Goal: Task Accomplishment & Management: Use online tool/utility

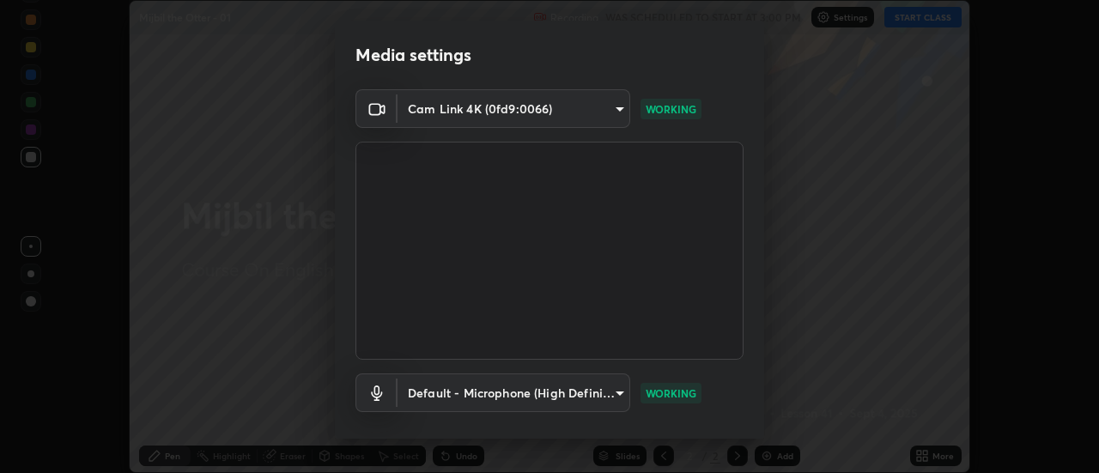
scroll to position [90, 0]
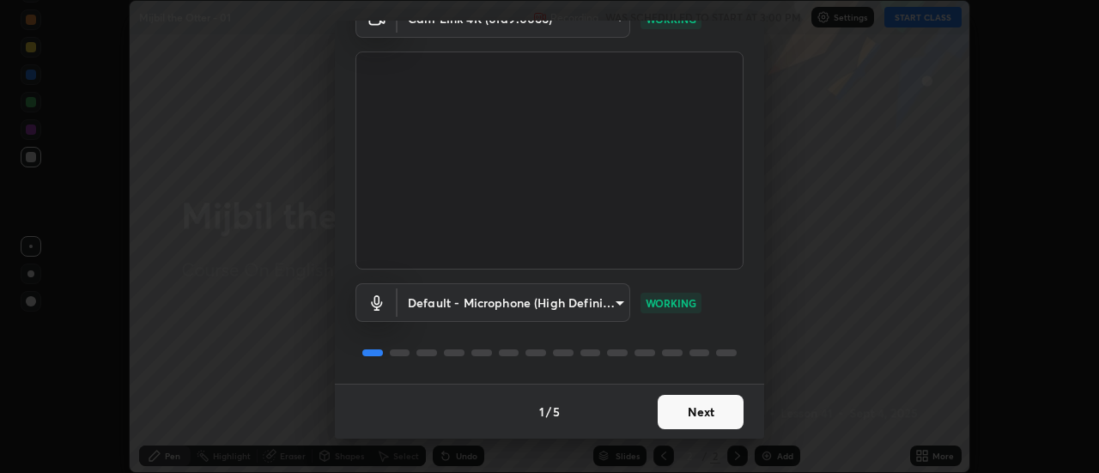
click at [684, 408] on button "Next" at bounding box center [701, 412] width 86 height 34
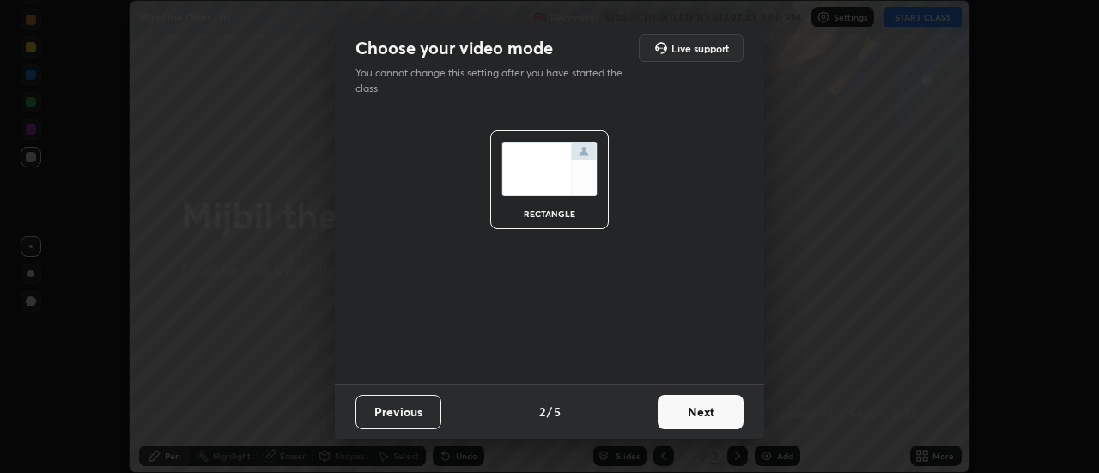
click at [697, 412] on button "Next" at bounding box center [701, 412] width 86 height 34
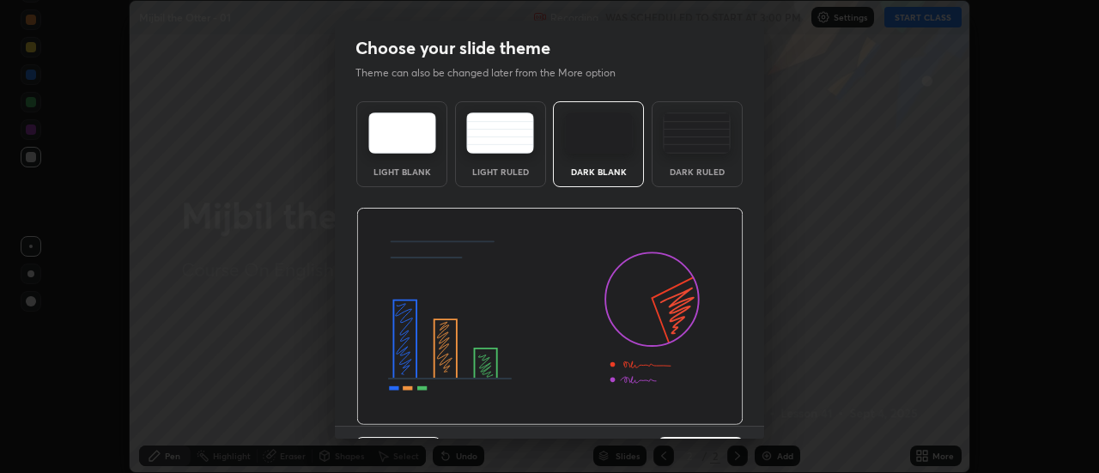
scroll to position [42, 0]
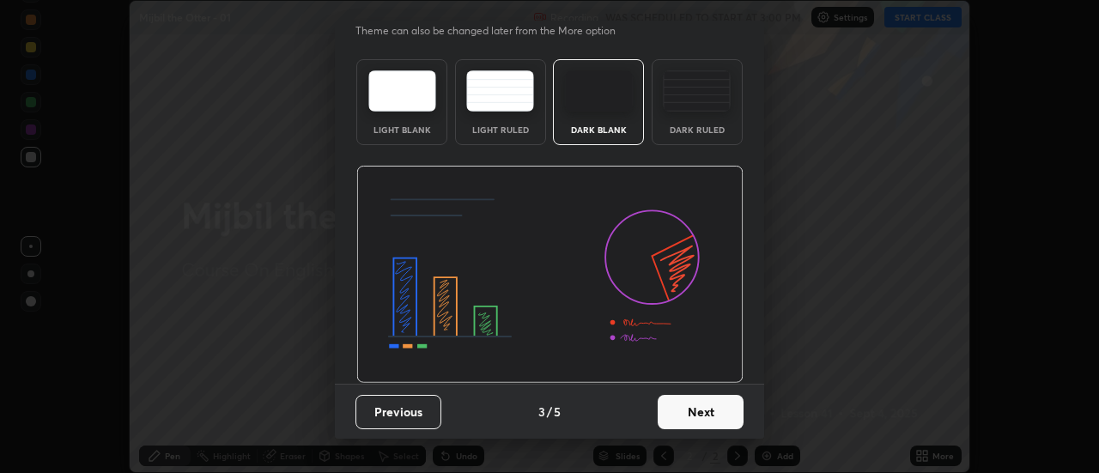
click at [709, 398] on button "Next" at bounding box center [701, 412] width 86 height 34
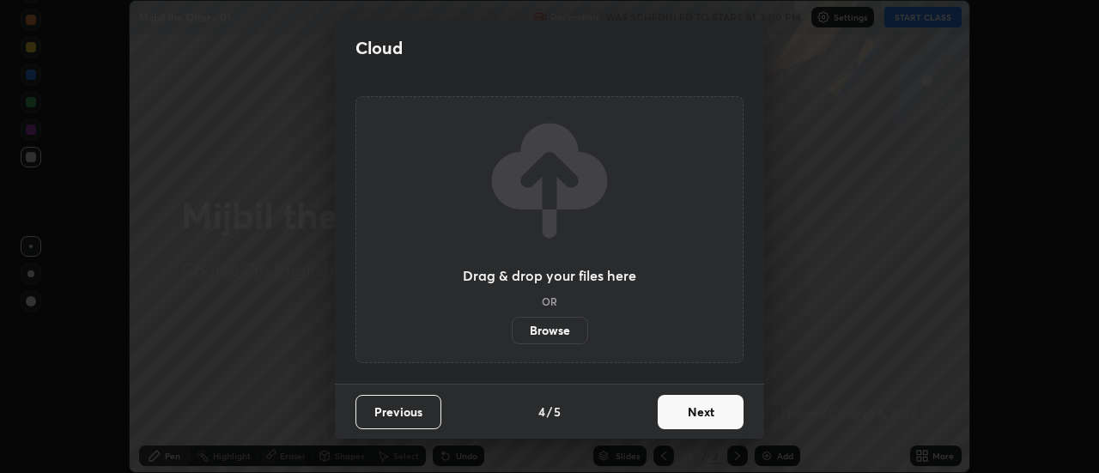
click at [713, 405] on button "Next" at bounding box center [701, 412] width 86 height 34
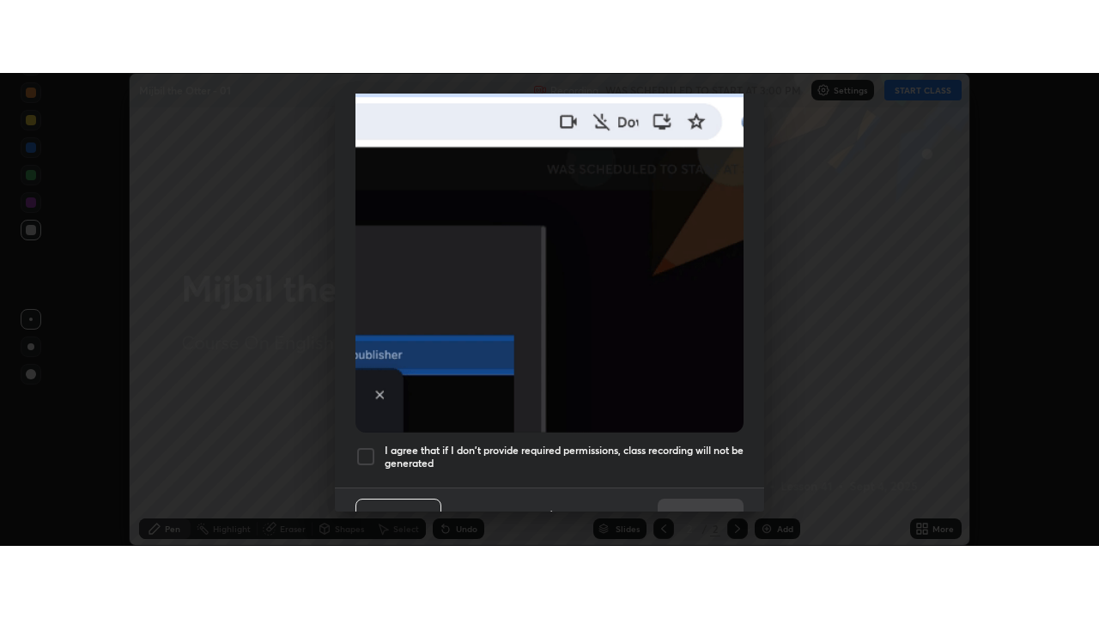
scroll to position [441, 0]
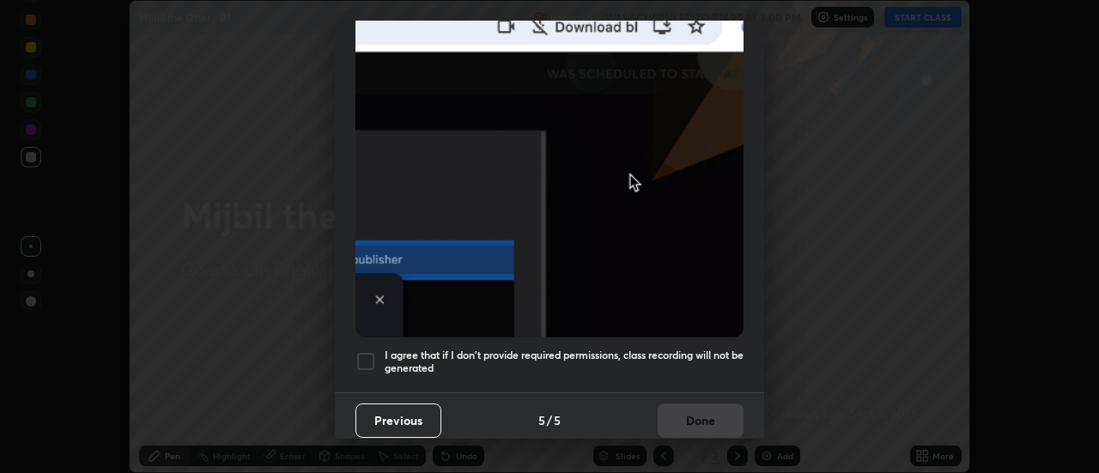
click at [377, 352] on div "I agree that if I don't provide required permissions, class recording will not …" at bounding box center [550, 361] width 388 height 21
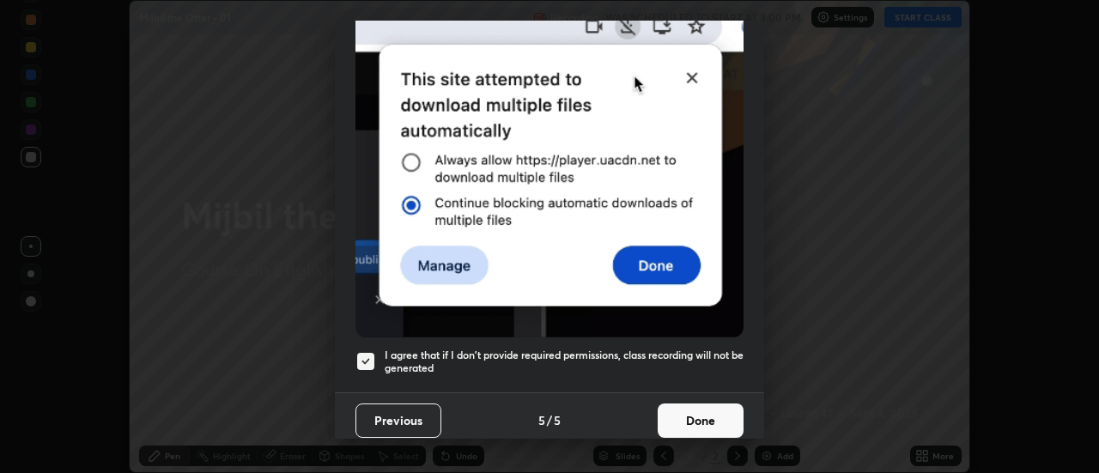
click at [699, 404] on button "Done" at bounding box center [701, 421] width 86 height 34
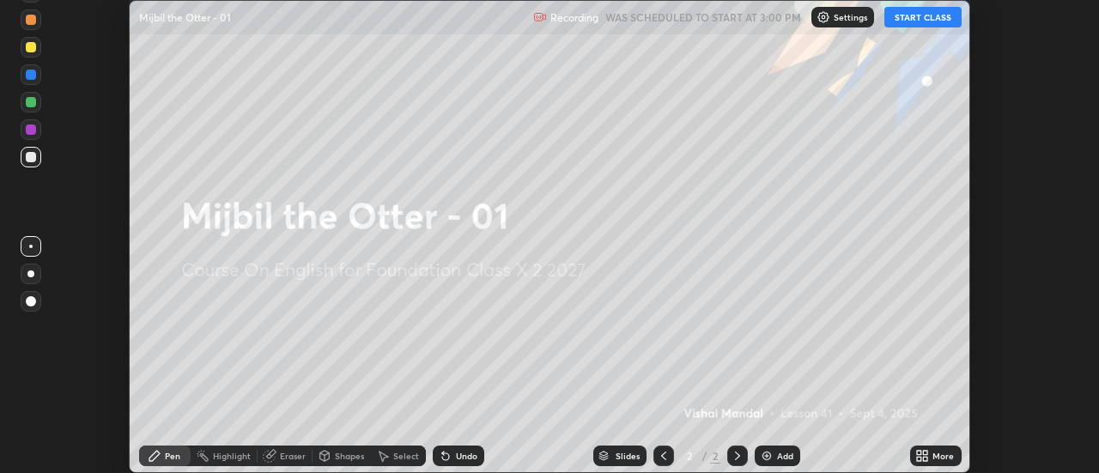
click at [922, 460] on icon at bounding box center [919, 459] width 4 height 4
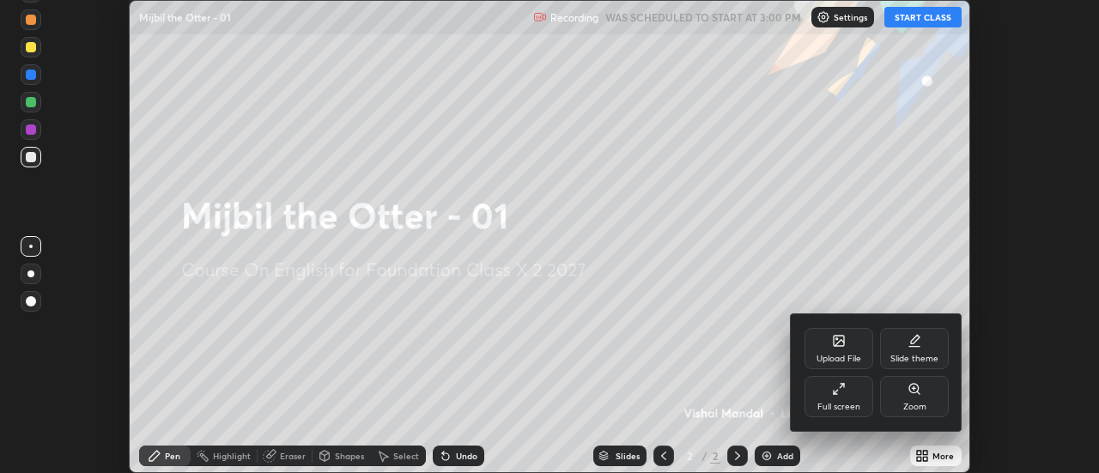
click at [841, 350] on div "Upload File" at bounding box center [839, 348] width 69 height 41
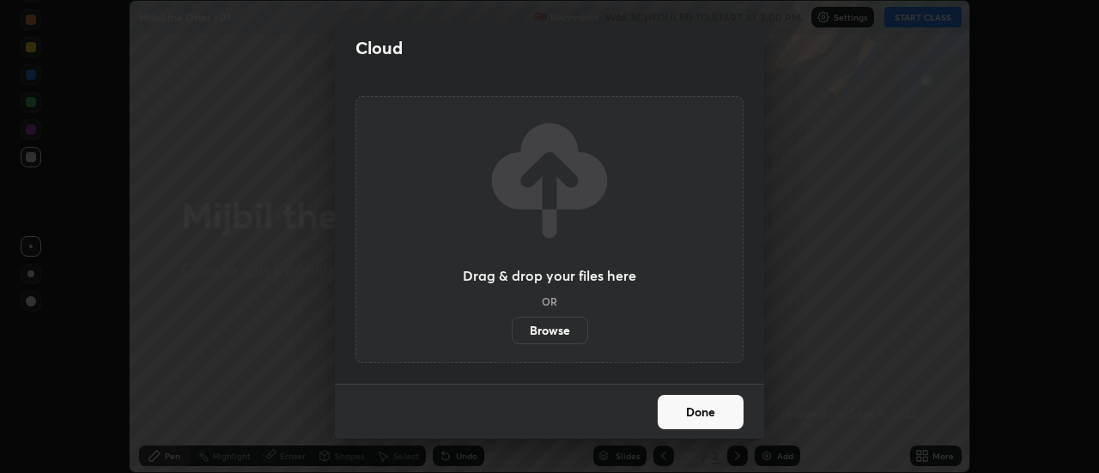
click at [553, 332] on label "Browse" at bounding box center [550, 330] width 76 height 27
click at [512, 332] on input "Browse" at bounding box center [512, 330] width 0 height 27
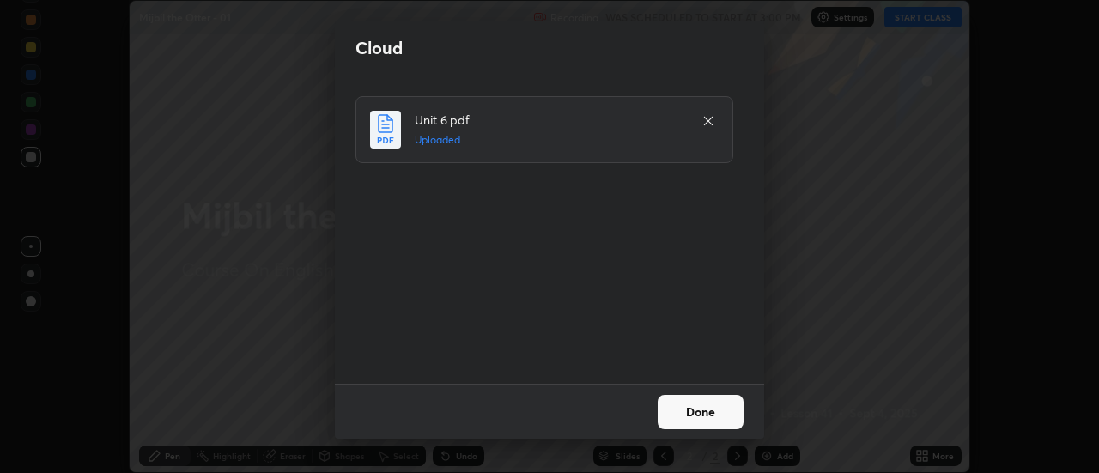
click at [703, 420] on button "Done" at bounding box center [701, 412] width 86 height 34
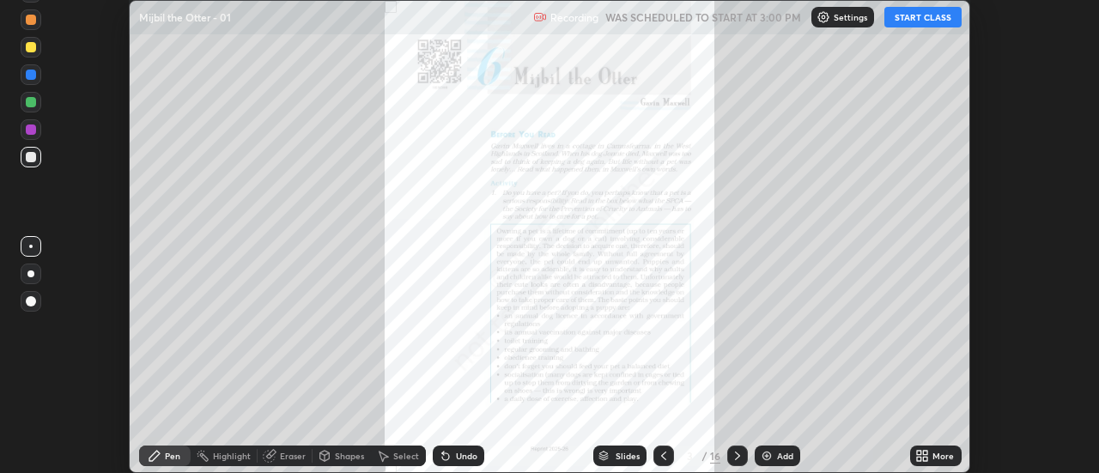
click at [944, 458] on div "More" at bounding box center [943, 456] width 21 height 9
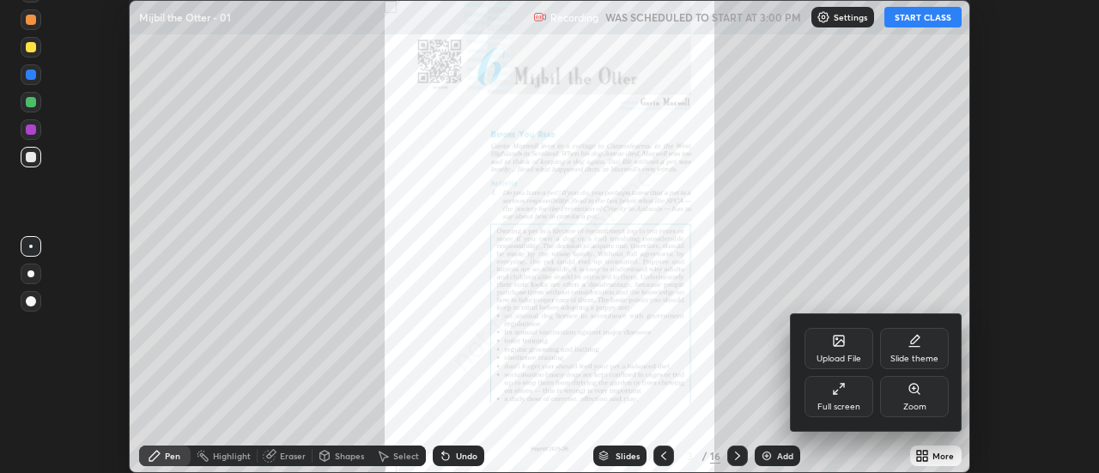
click at [854, 400] on div "Full screen" at bounding box center [839, 396] width 69 height 41
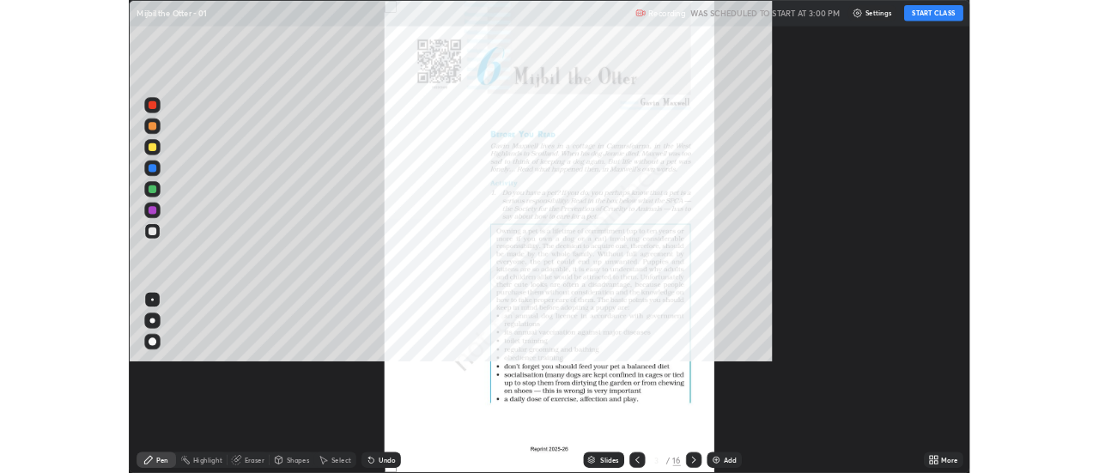
scroll to position [618, 1099]
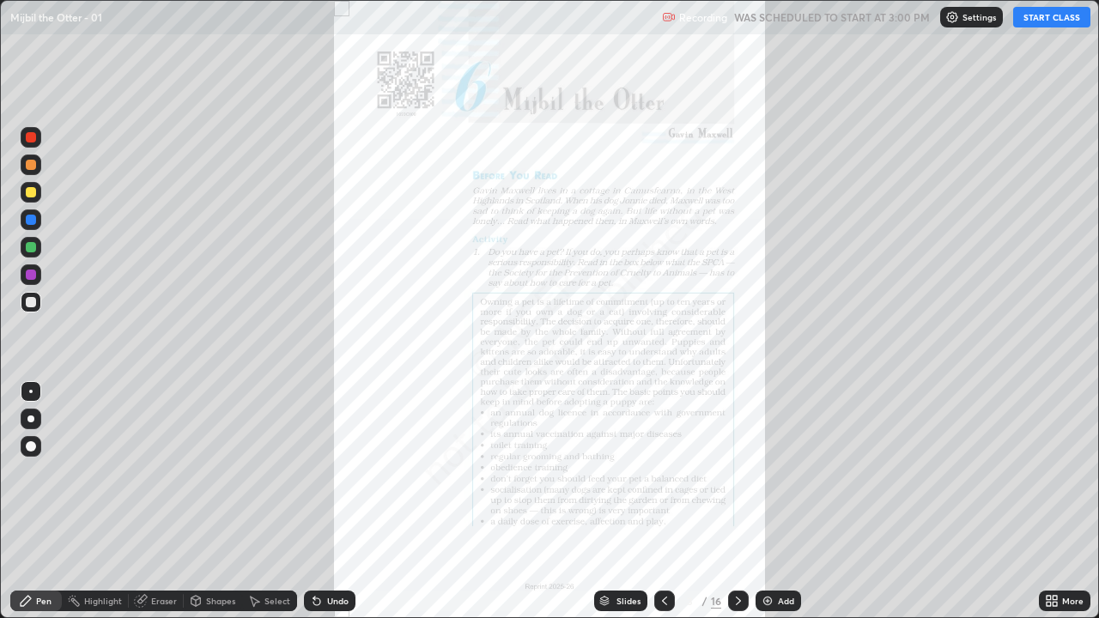
click at [1052, 22] on button "START CLASS" at bounding box center [1051, 17] width 77 height 21
click at [1049, 472] on icon at bounding box center [1049, 598] width 4 height 4
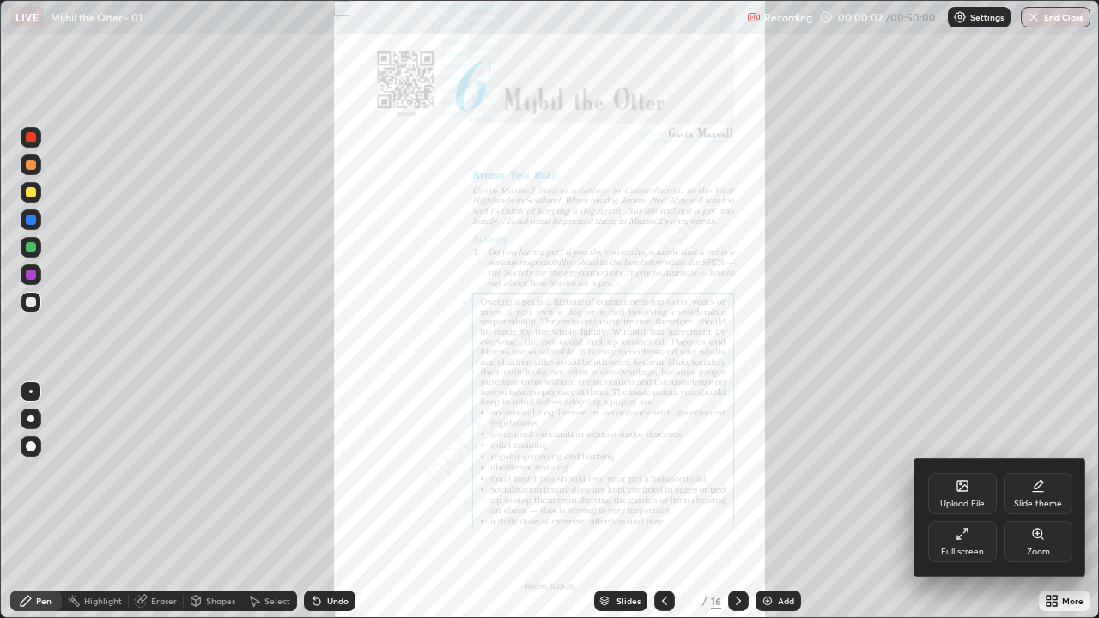
click at [1038, 472] on div "Zoom" at bounding box center [1038, 552] width 23 height 9
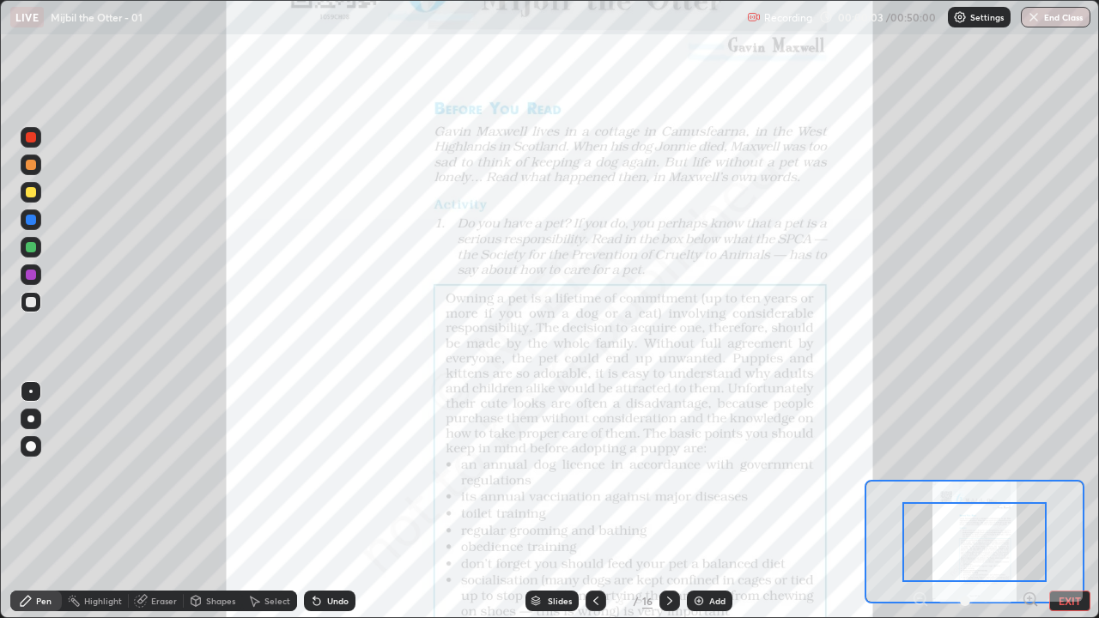
click at [1030, 472] on icon at bounding box center [1030, 599] width 4 height 0
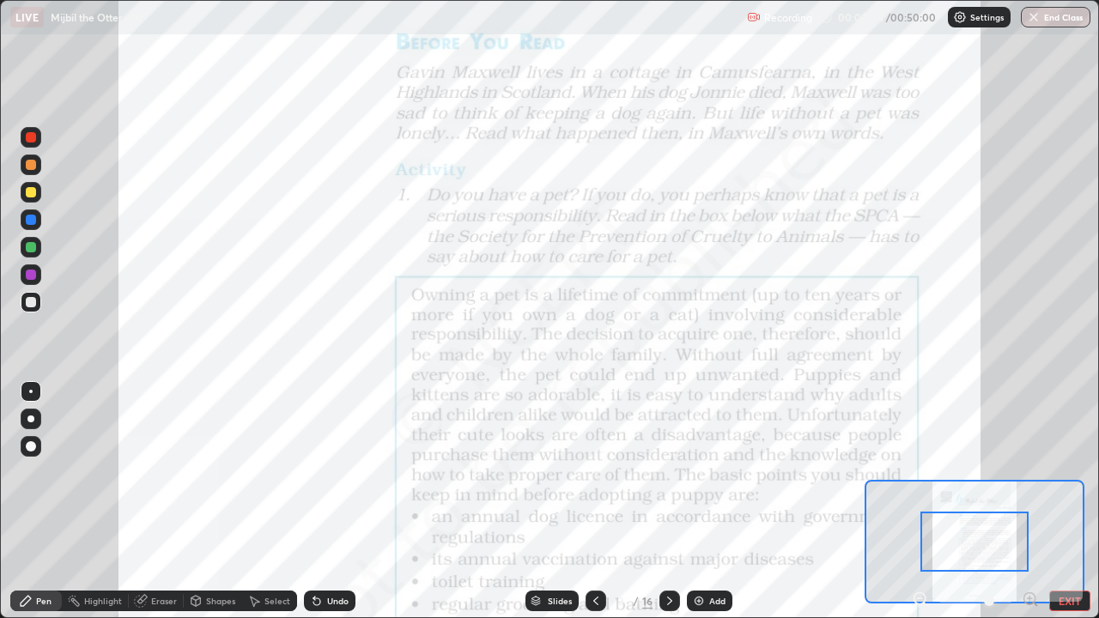
click at [1030, 472] on icon at bounding box center [1030, 599] width 4 height 0
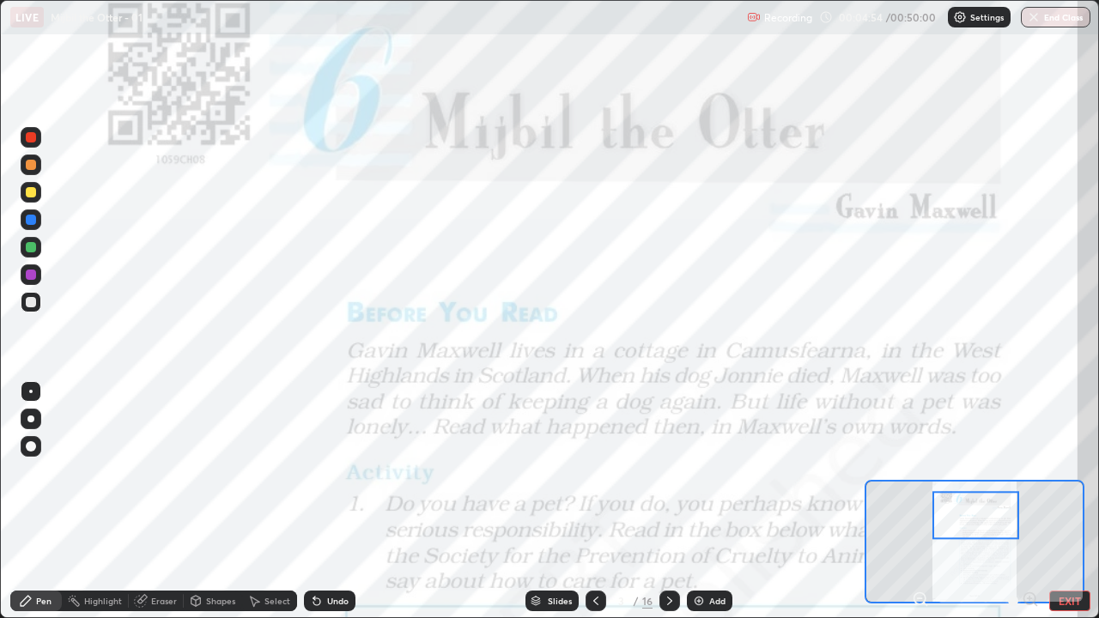
click at [668, 472] on icon at bounding box center [670, 601] width 14 height 14
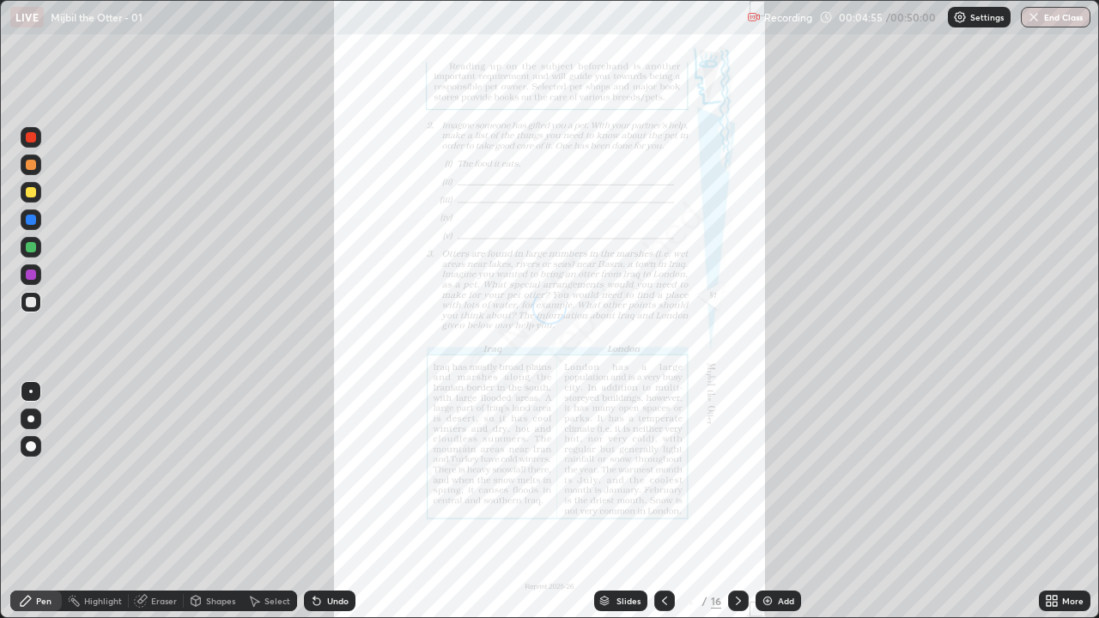
click at [1073, 472] on div "More" at bounding box center [1072, 601] width 21 height 9
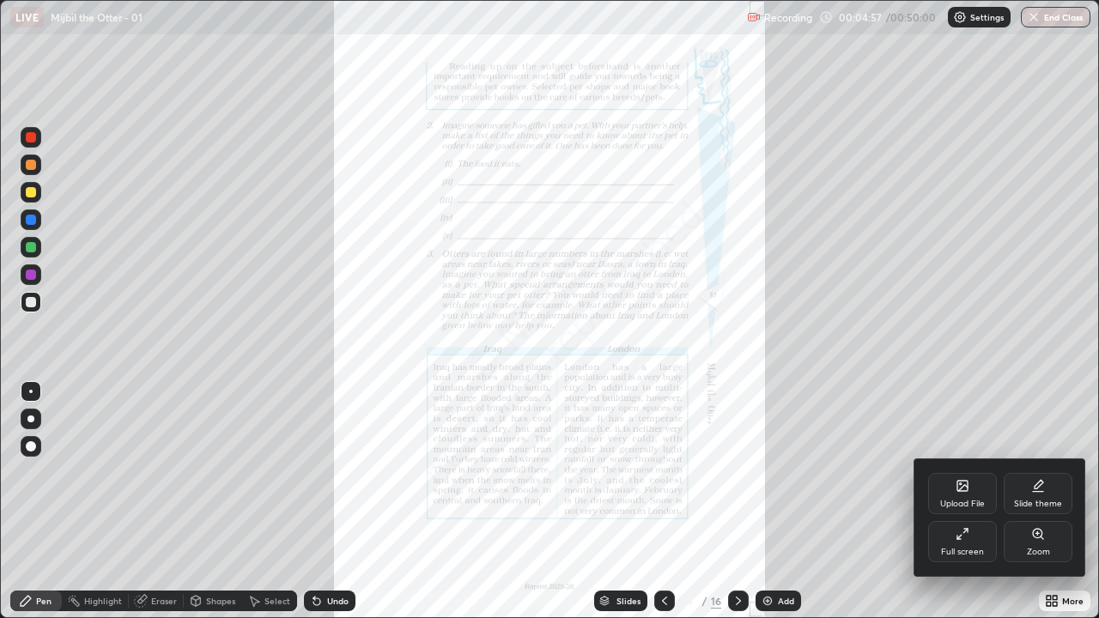
click at [1036, 472] on div "Zoom" at bounding box center [1038, 552] width 23 height 9
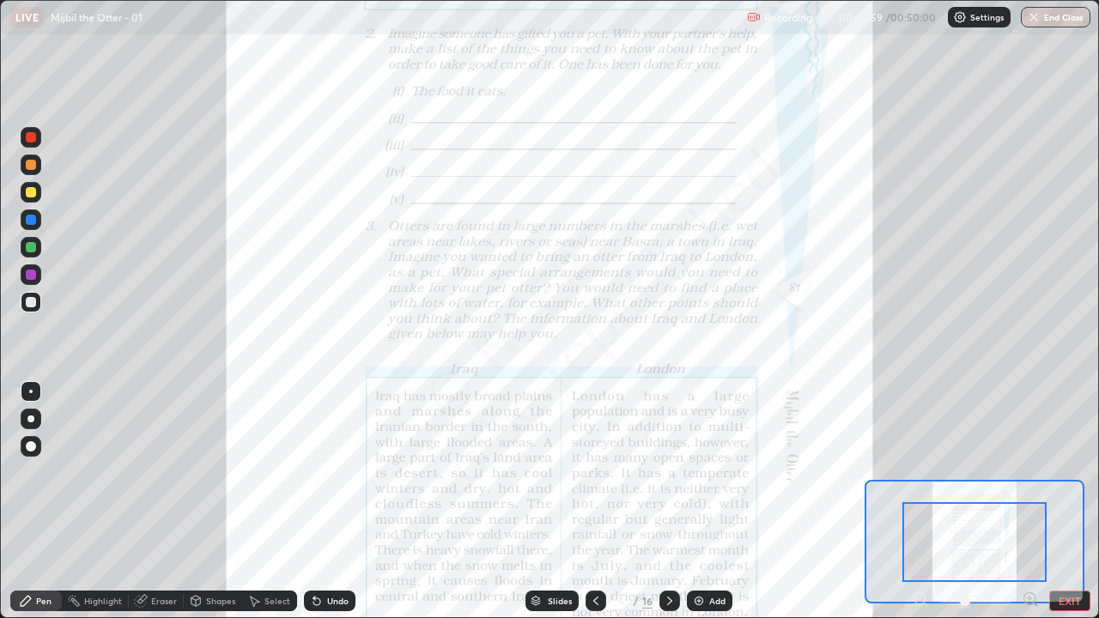
click at [1030, 472] on icon at bounding box center [1030, 599] width 4 height 0
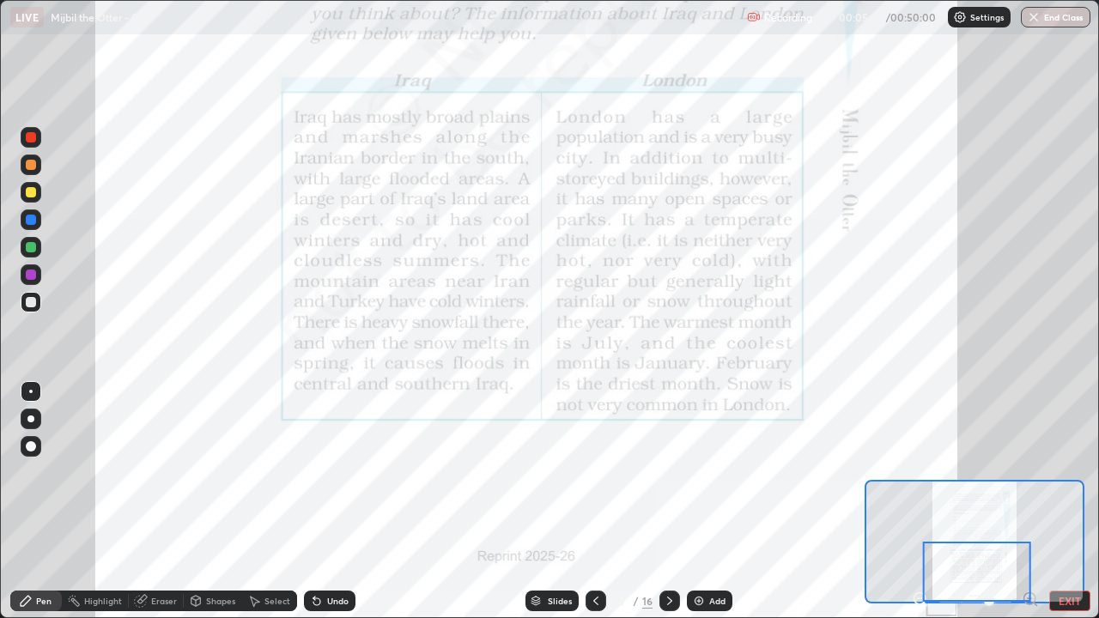
click at [1030, 472] on div at bounding box center [977, 572] width 108 height 60
click at [1032, 472] on icon at bounding box center [1030, 599] width 17 height 17
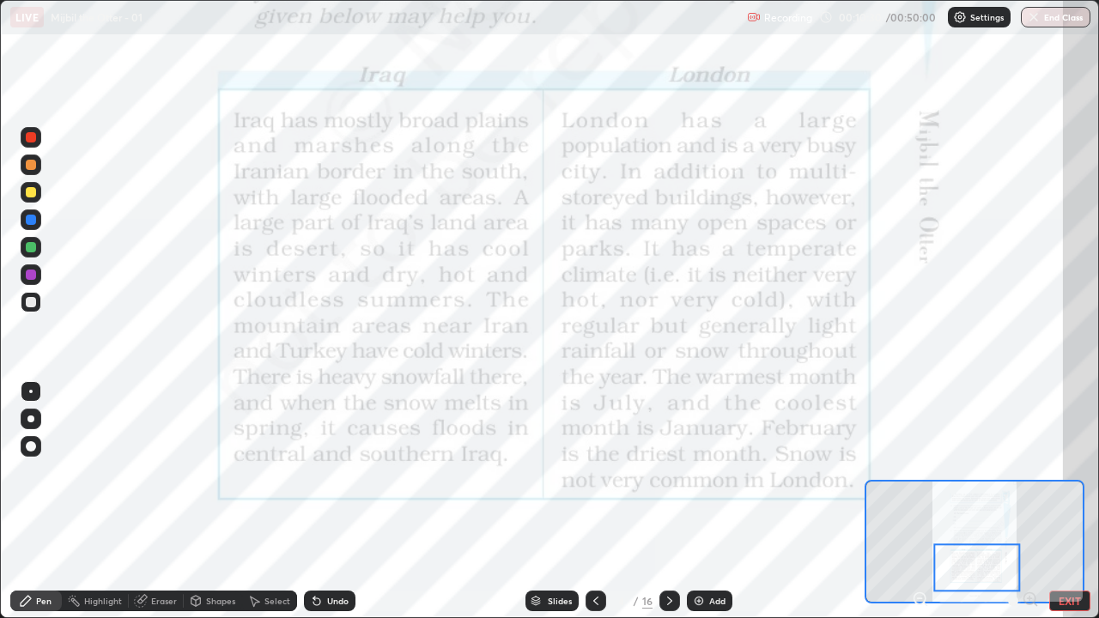
click at [671, 472] on icon at bounding box center [670, 601] width 14 height 14
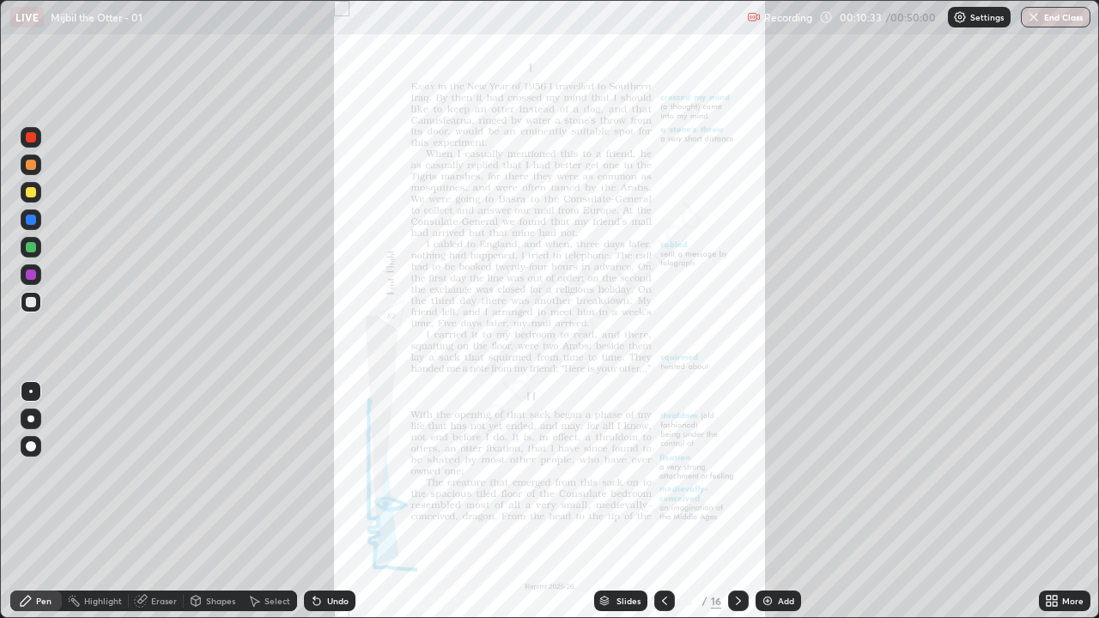
click at [1066, 472] on div "More" at bounding box center [1065, 601] width 52 height 21
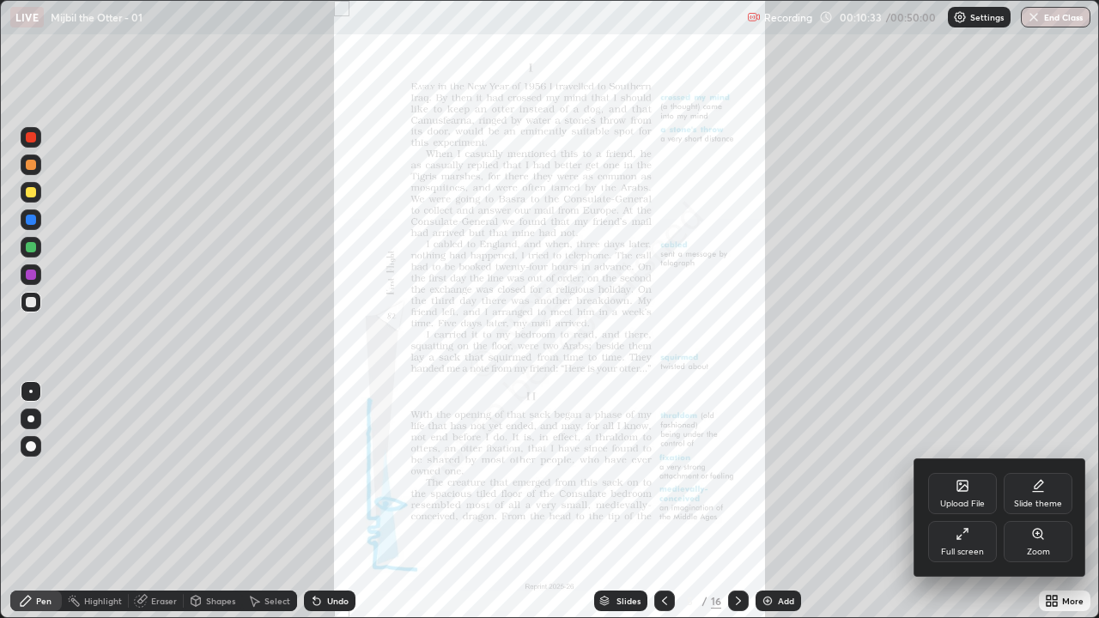
click at [1042, 472] on div "Zoom" at bounding box center [1038, 552] width 23 height 9
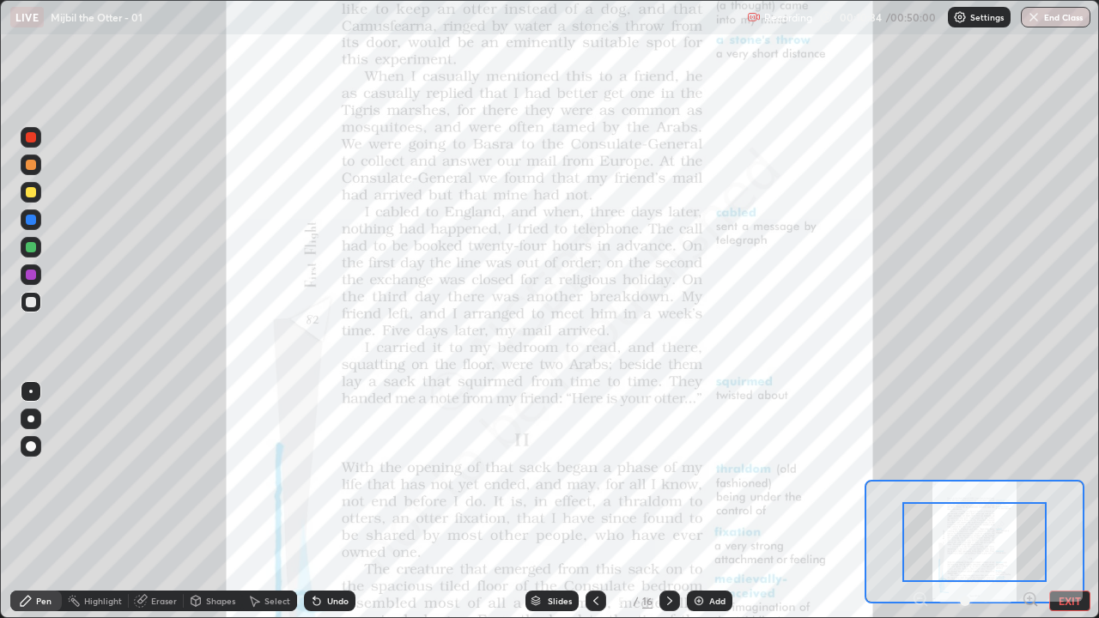
click at [1030, 472] on icon at bounding box center [1030, 599] width 4 height 0
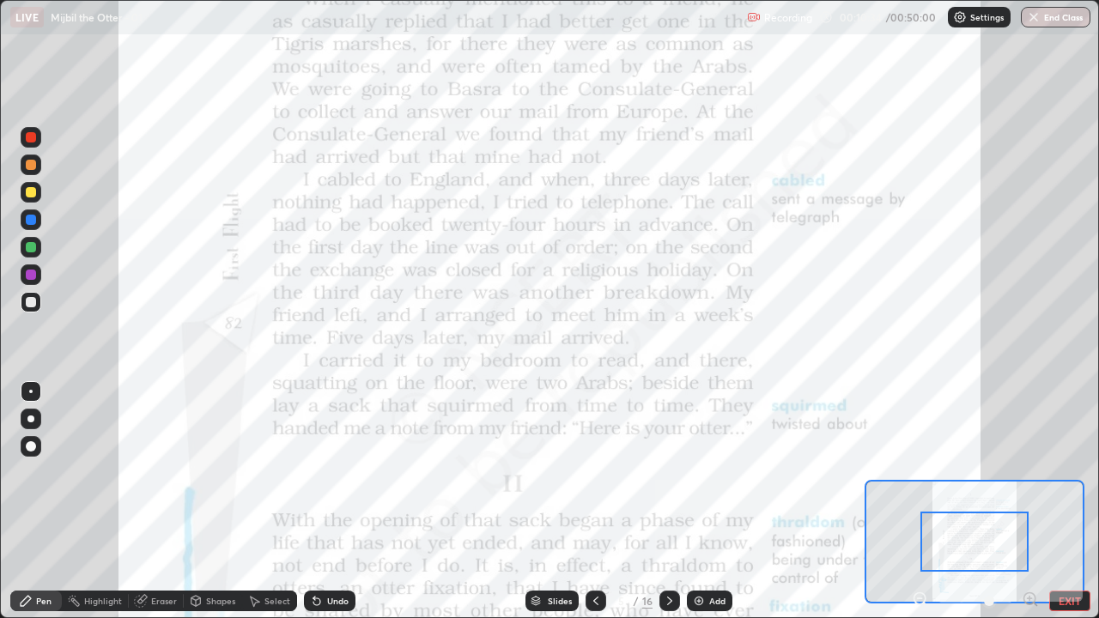
click at [1030, 472] on icon at bounding box center [1030, 599] width 4 height 0
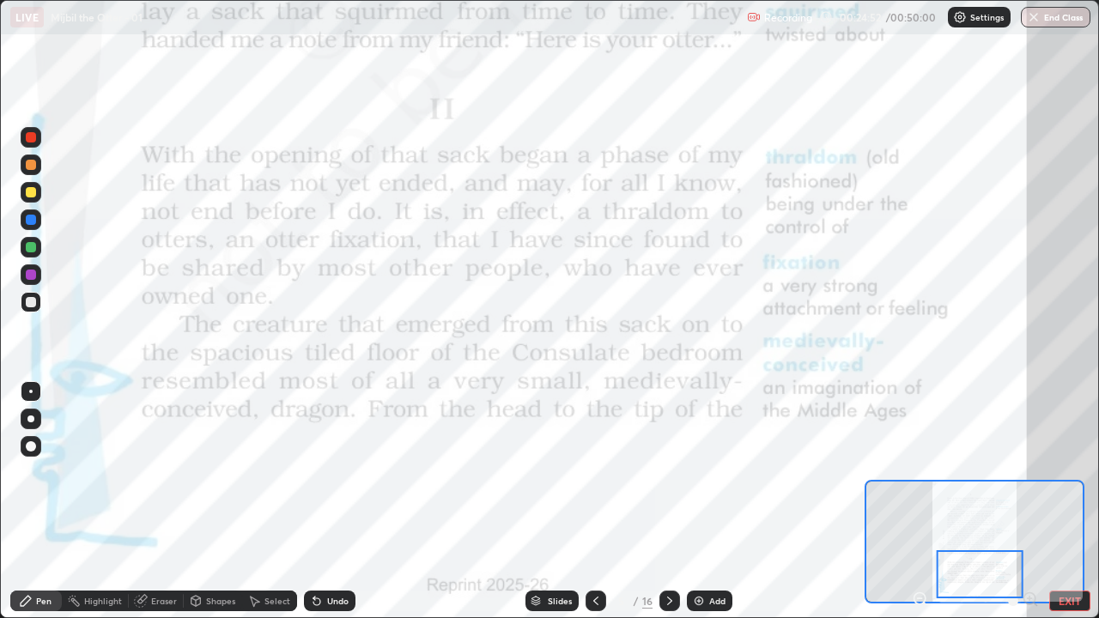
click at [660, 472] on div at bounding box center [670, 601] width 21 height 21
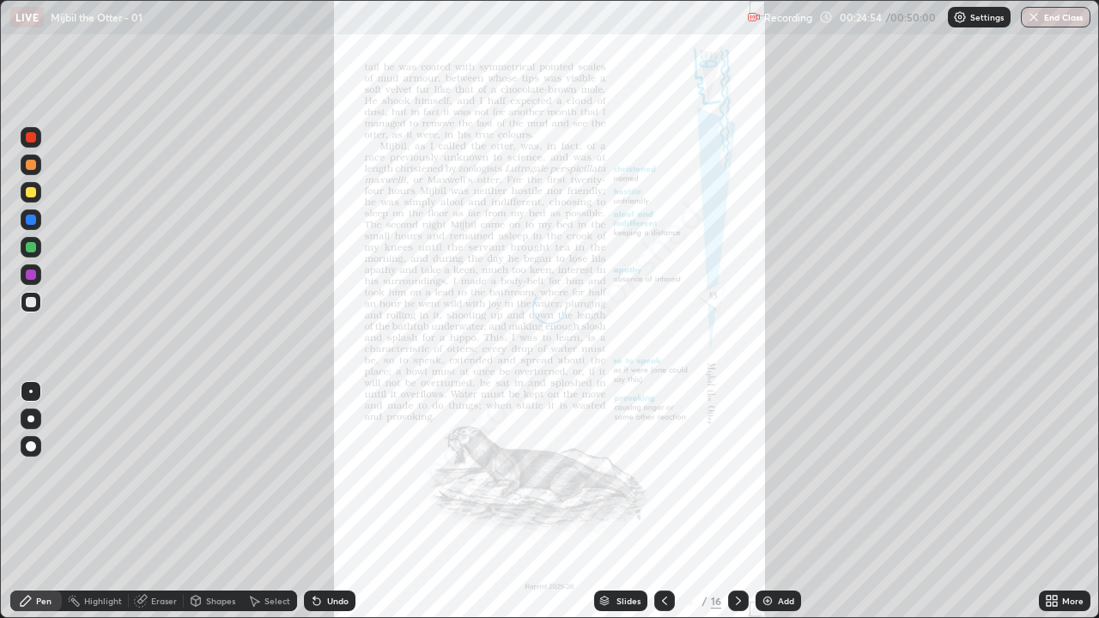
click at [1055, 472] on icon at bounding box center [1055, 598] width 4 height 4
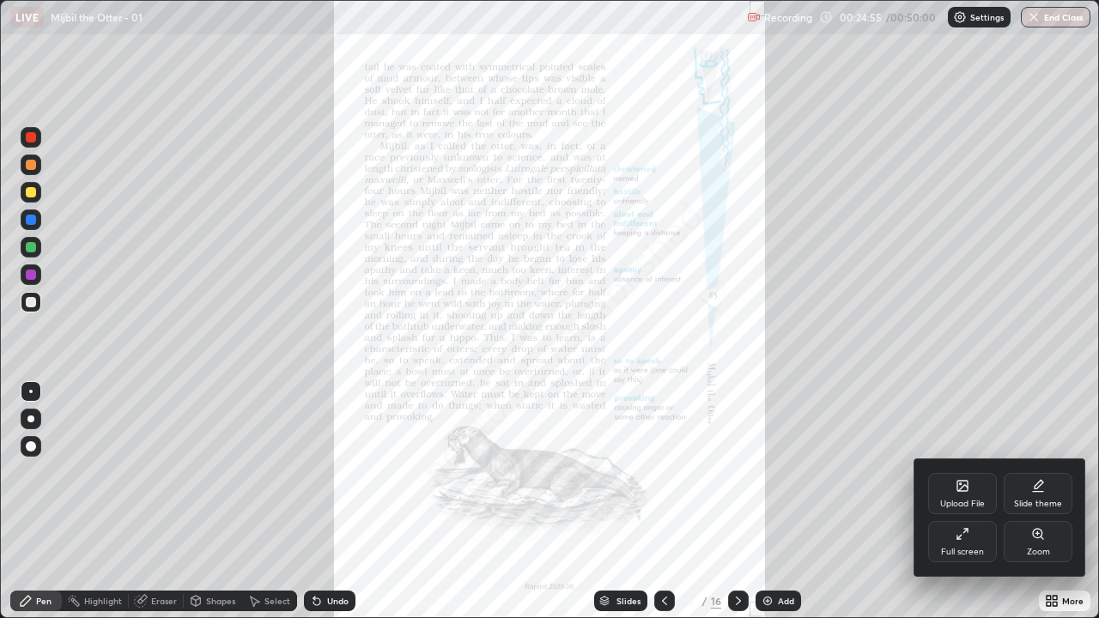
click at [1037, 472] on div "Zoom" at bounding box center [1038, 552] width 23 height 9
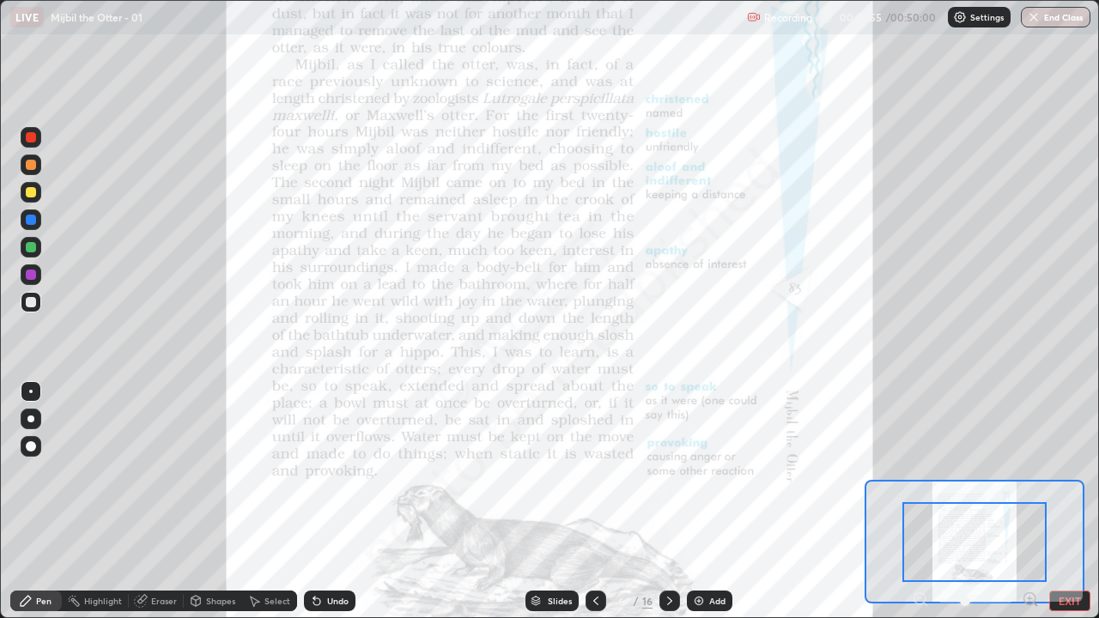
click at [1030, 472] on icon at bounding box center [1030, 599] width 0 height 4
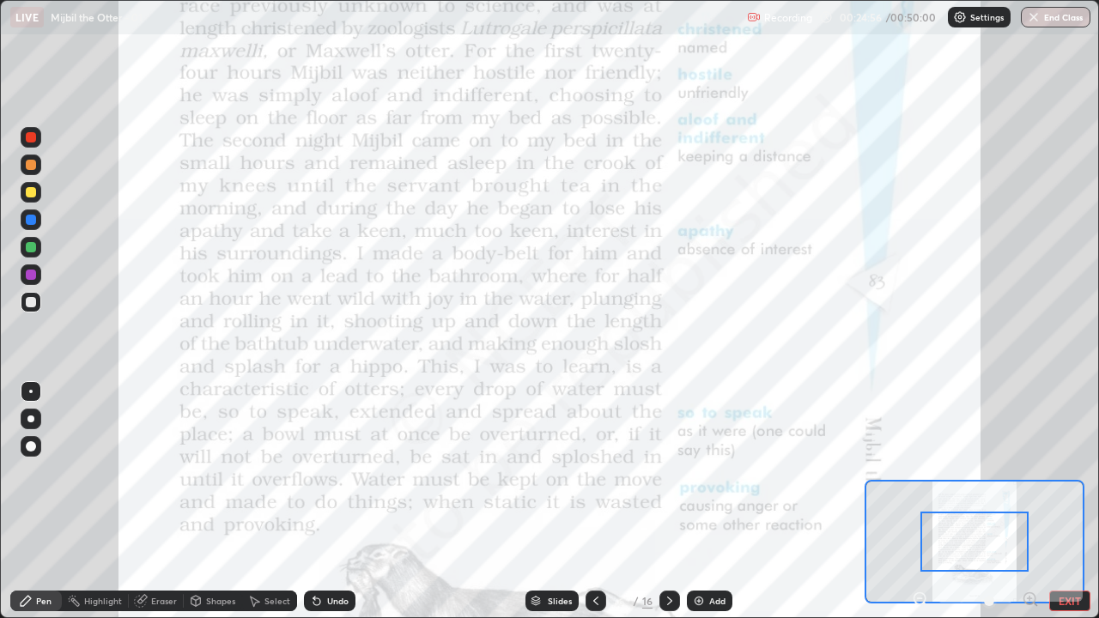
click at [1030, 472] on icon at bounding box center [1030, 599] width 4 height 0
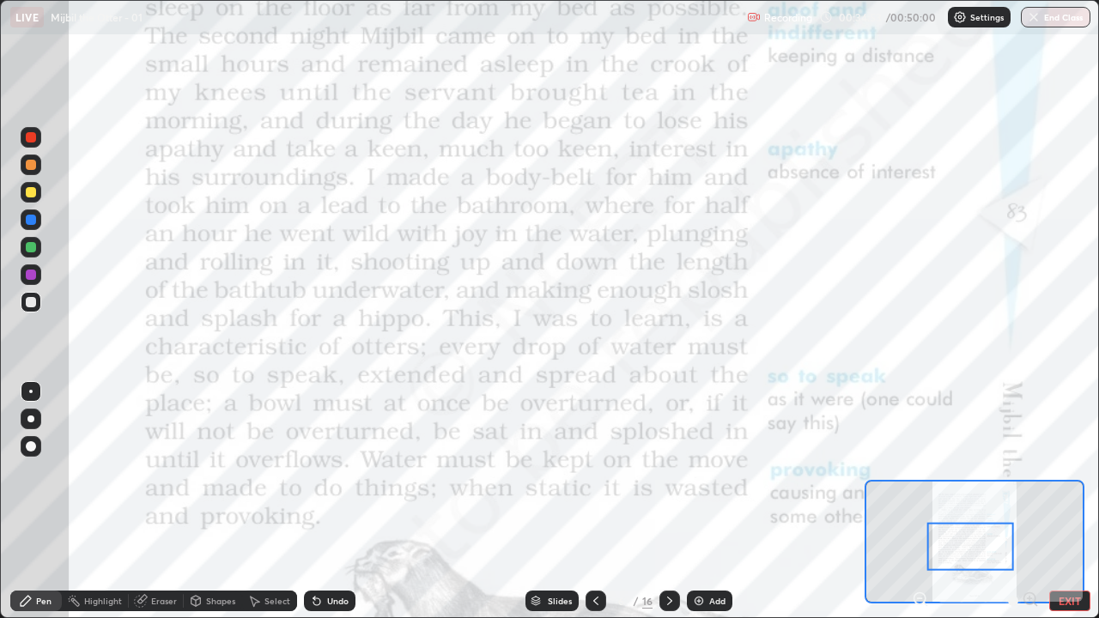
click at [668, 472] on icon at bounding box center [670, 601] width 14 height 14
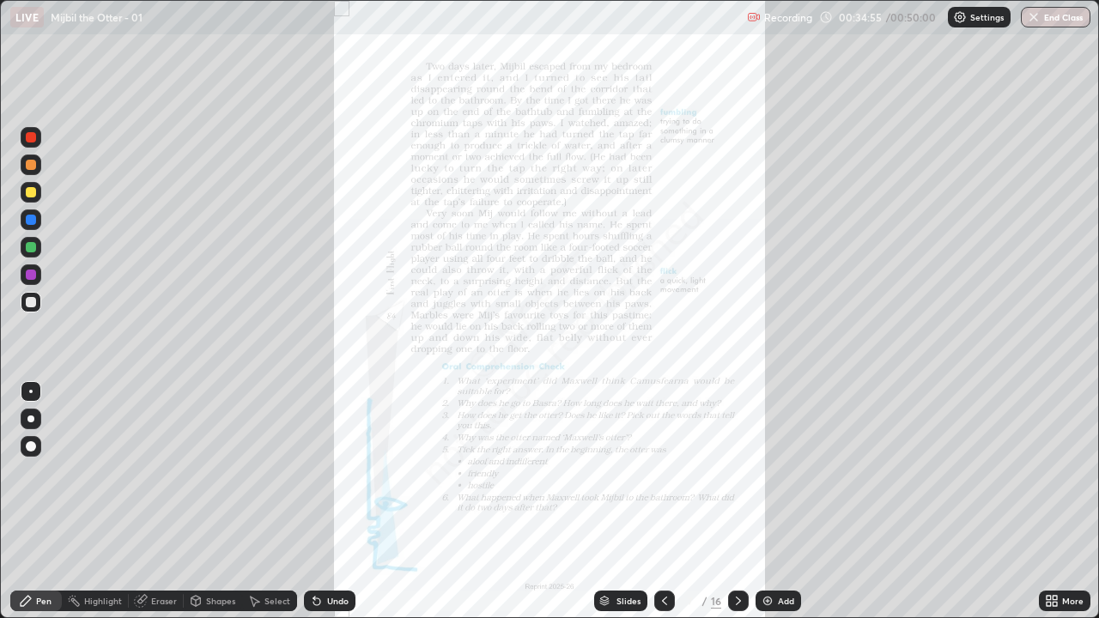
click at [1068, 472] on div "More" at bounding box center [1072, 601] width 21 height 9
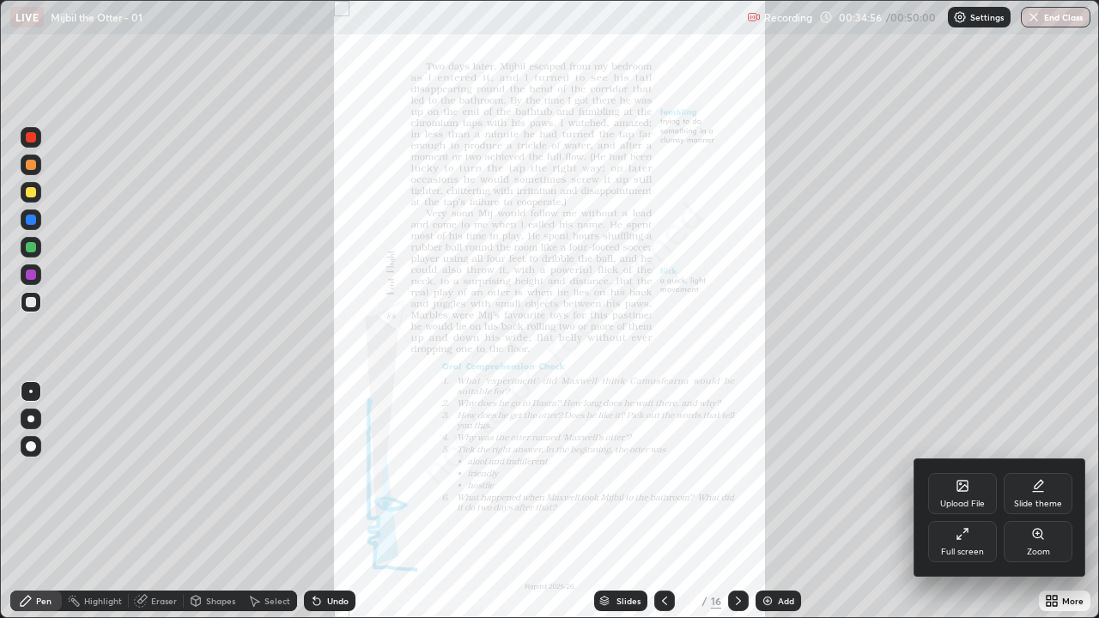
click at [1044, 472] on div "Zoom" at bounding box center [1038, 552] width 23 height 9
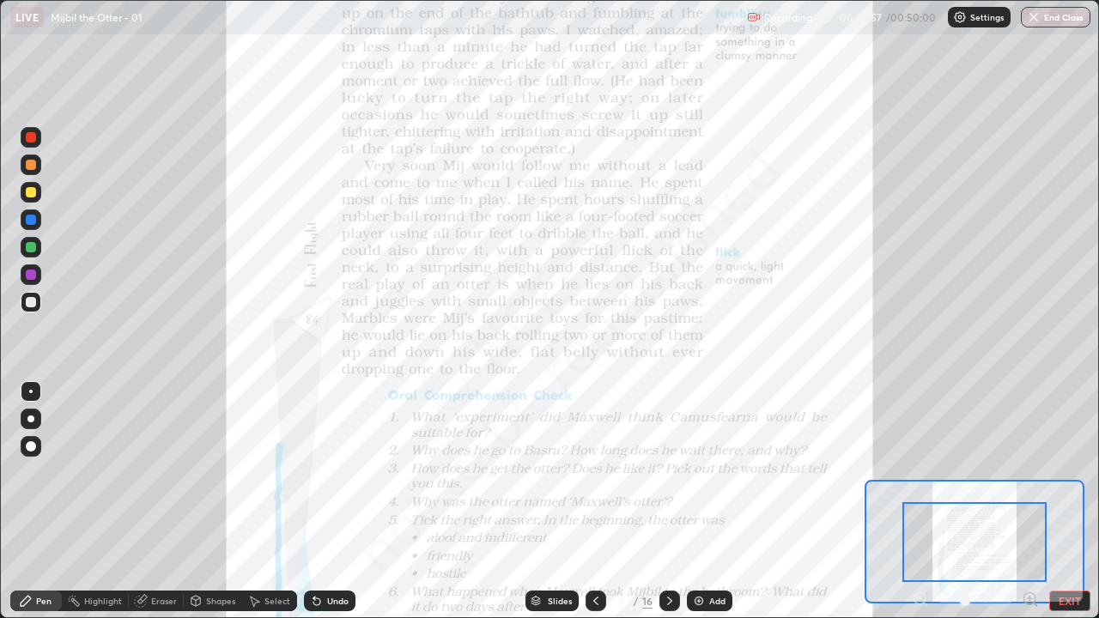
click at [1030, 472] on icon at bounding box center [1030, 599] width 17 height 17
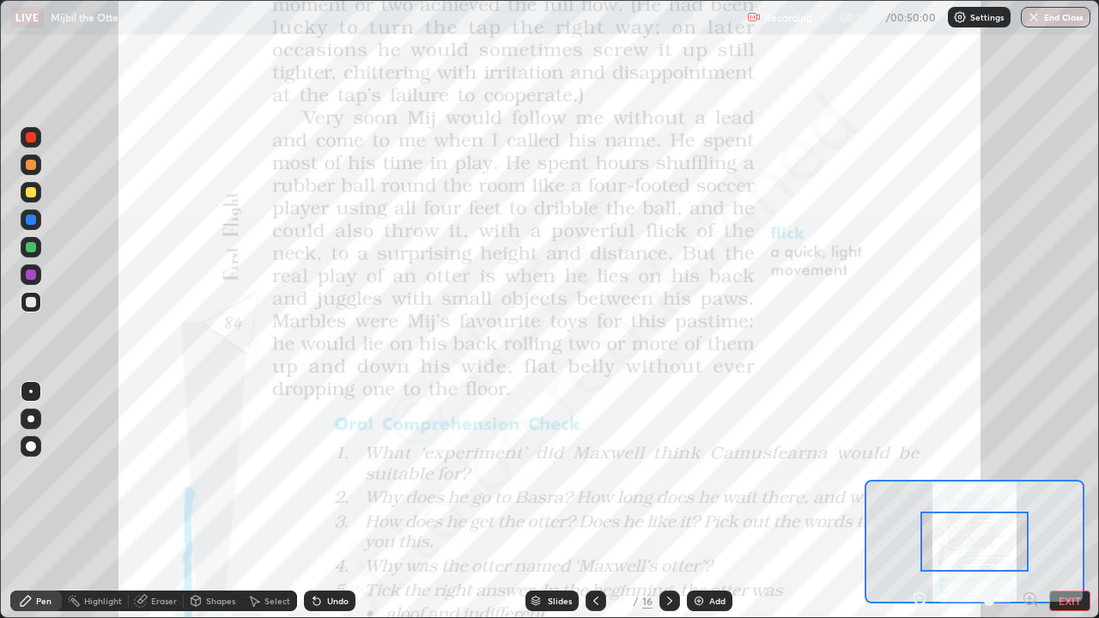
click at [1029, 472] on icon at bounding box center [1030, 599] width 4 height 0
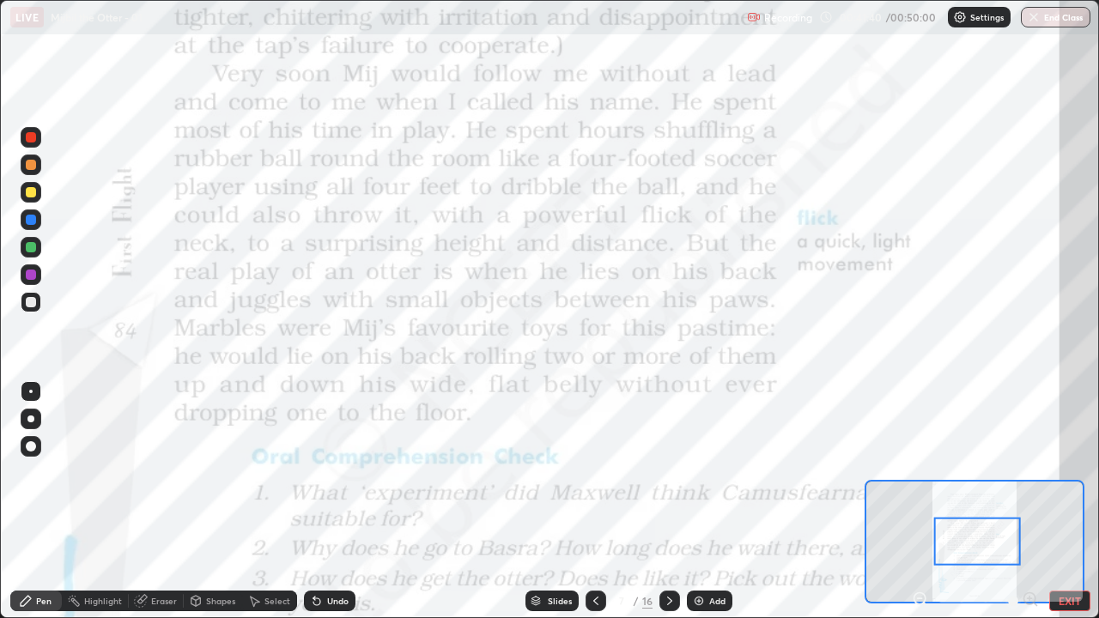
click at [1069, 472] on button "EXIT" at bounding box center [1070, 601] width 41 height 21
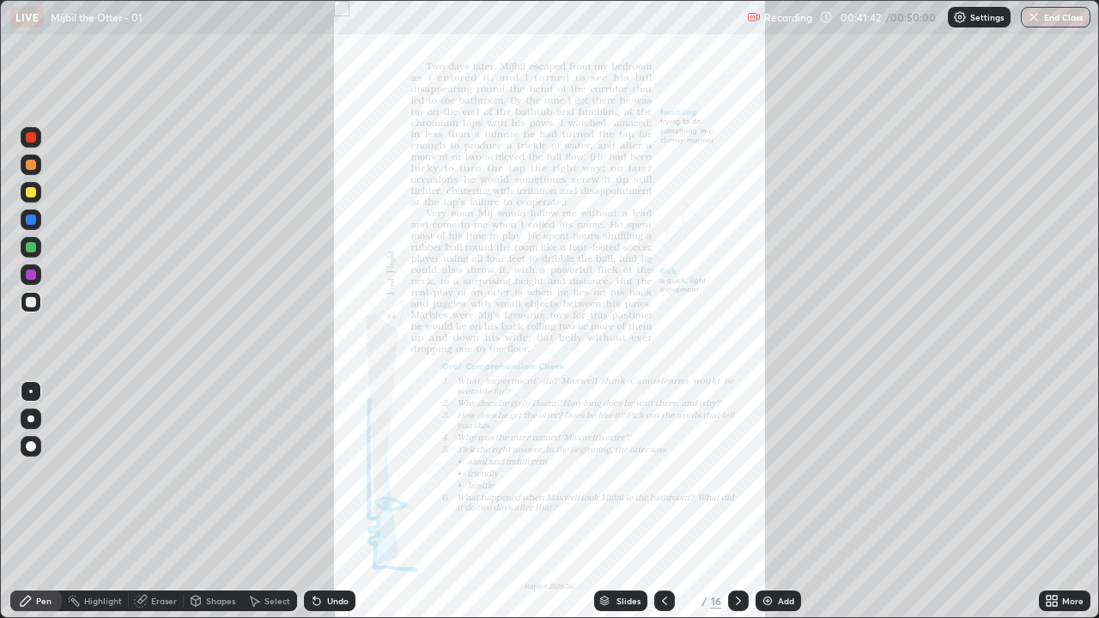
click at [1067, 19] on button "End Class" at bounding box center [1056, 17] width 70 height 21
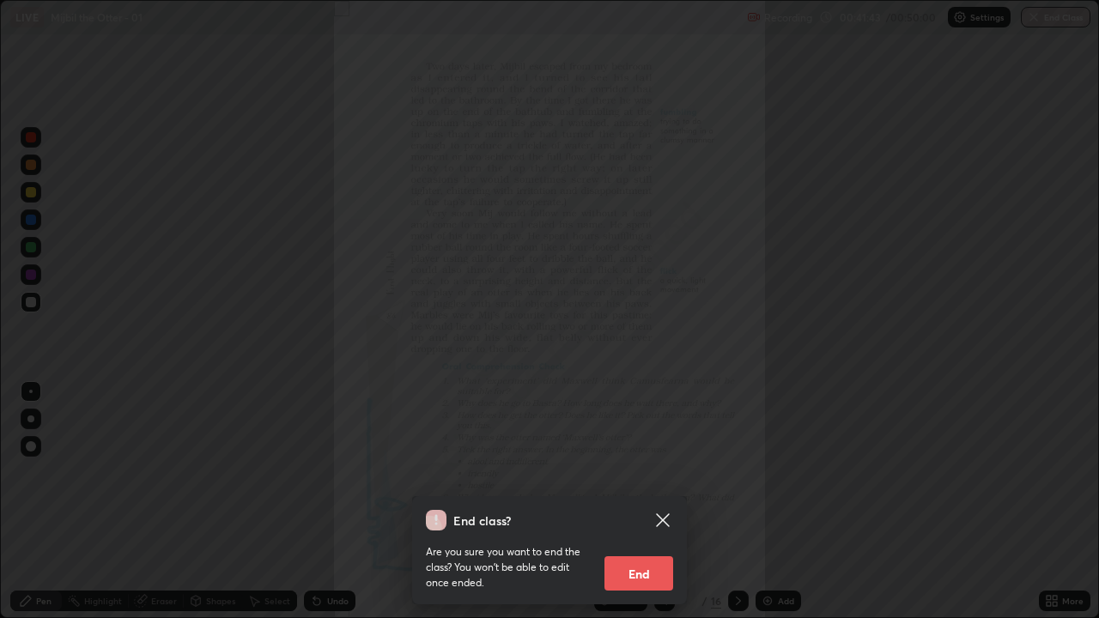
click at [650, 472] on button "End" at bounding box center [639, 574] width 69 height 34
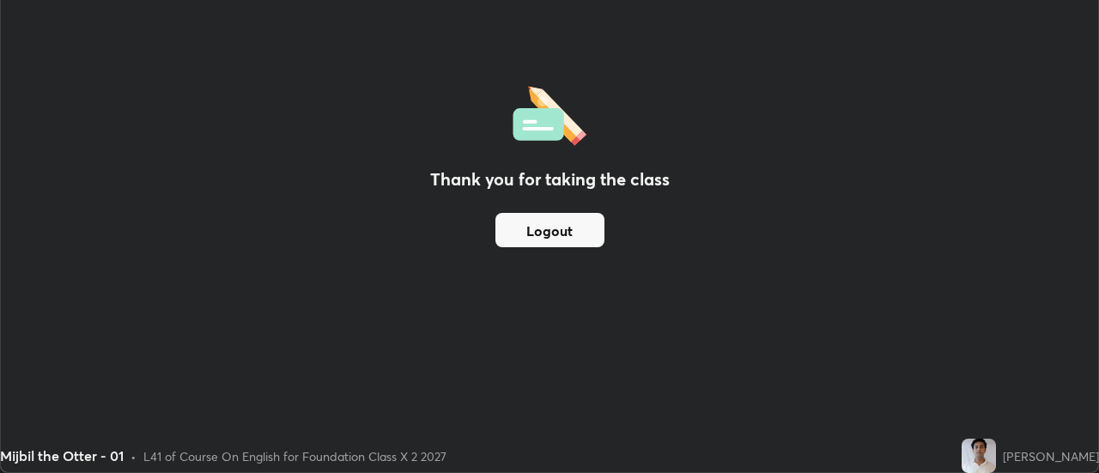
scroll to position [85415, 84789]
